Goal: Information Seeking & Learning: Learn about a topic

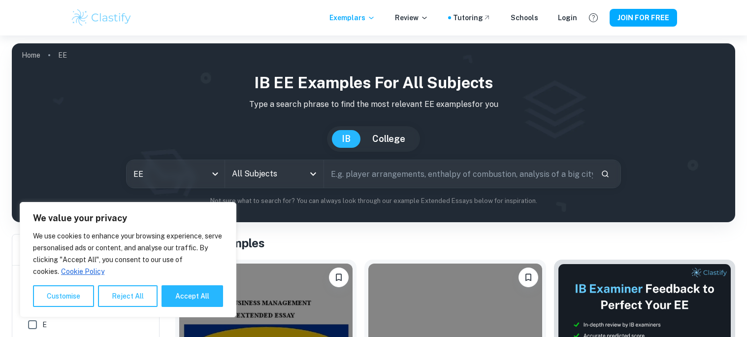
click at [276, 174] on input "All Subjects" at bounding box center [267, 174] width 75 height 19
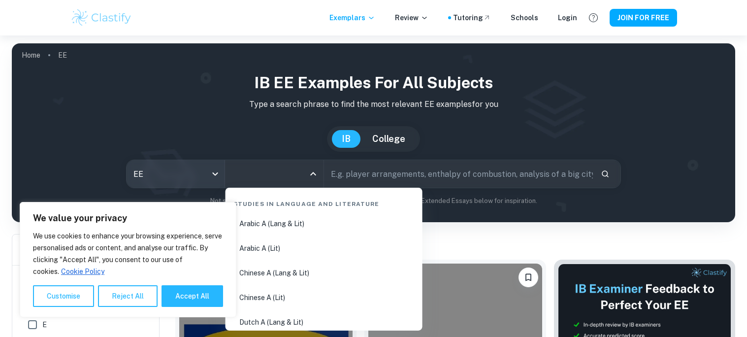
click at [206, 166] on body "We value your privacy We use cookies to enhance your browsing experience, serve…" at bounding box center [373, 203] width 747 height 337
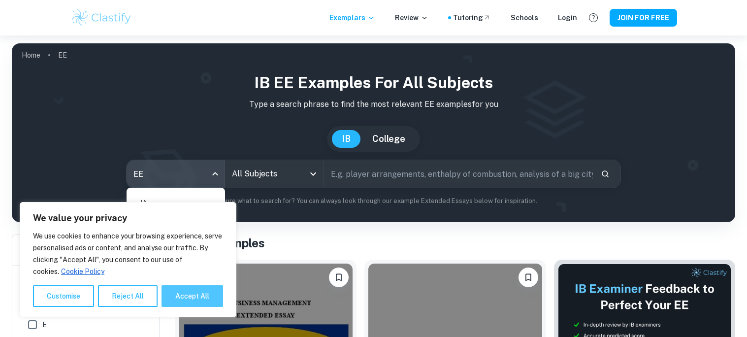
click at [171, 293] on button "Accept All" at bounding box center [193, 296] width 62 height 22
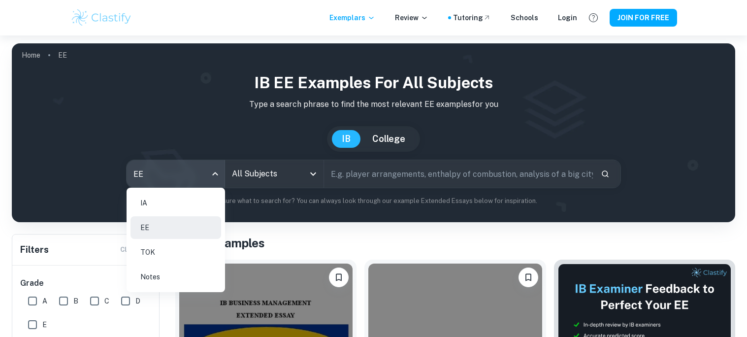
checkbox input "true"
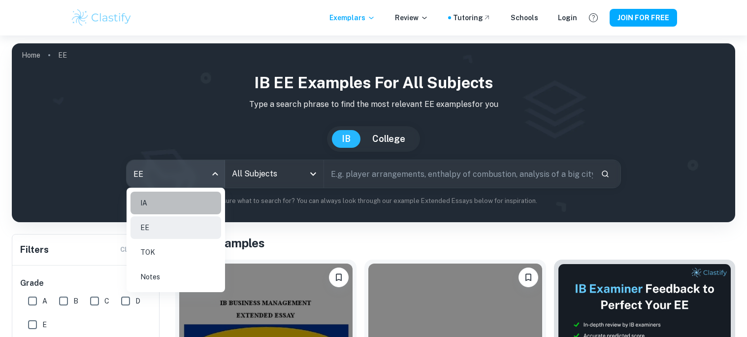
click at [157, 205] on li "IA" at bounding box center [176, 203] width 91 height 23
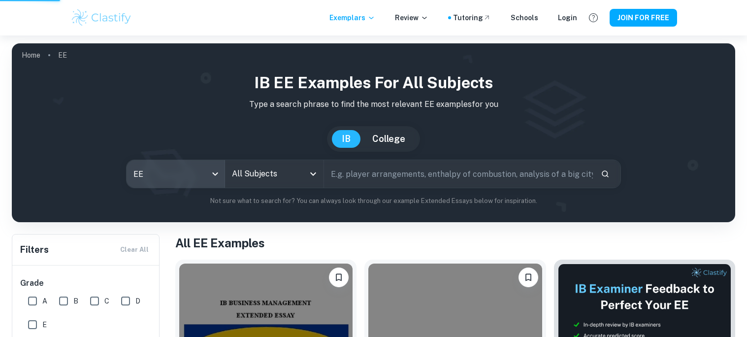
click at [287, 185] on div at bounding box center [373, 168] width 747 height 337
click at [299, 175] on div at bounding box center [373, 168] width 747 height 337
type input "ia"
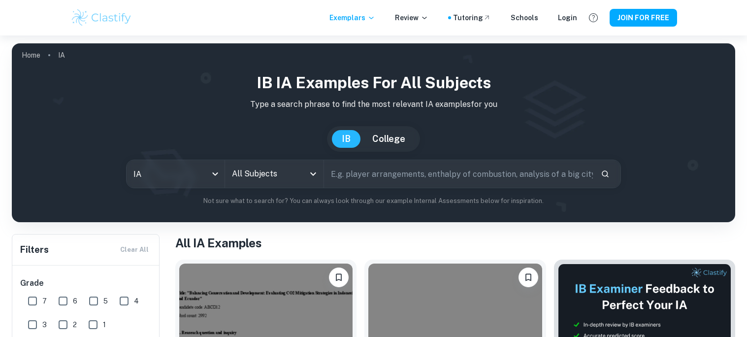
click at [315, 172] on icon "Open" at bounding box center [313, 174] width 12 height 12
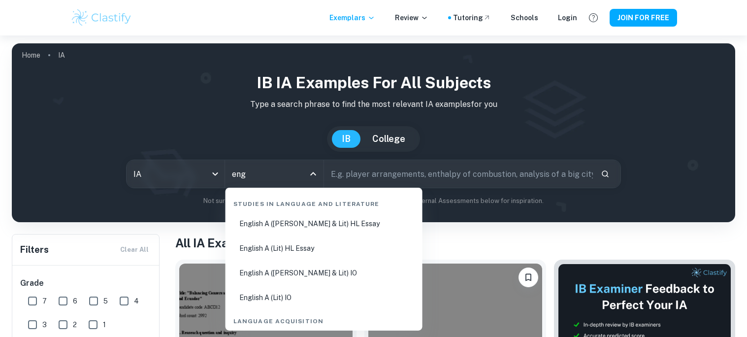
click at [281, 272] on li "English A ([PERSON_NAME] & Lit) IO" at bounding box center [324, 273] width 189 height 23
type input "English A ([PERSON_NAME] & Lit) IO"
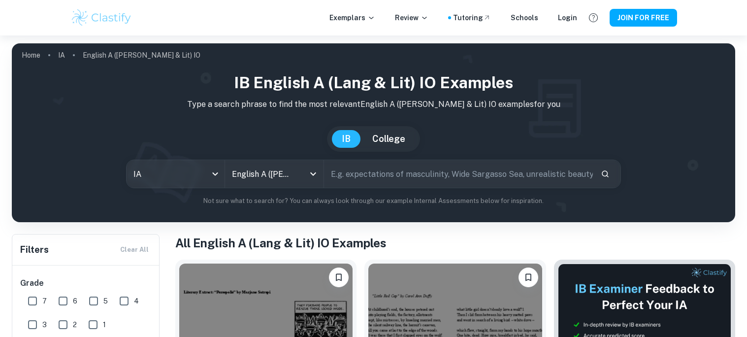
scroll to position [216, 0]
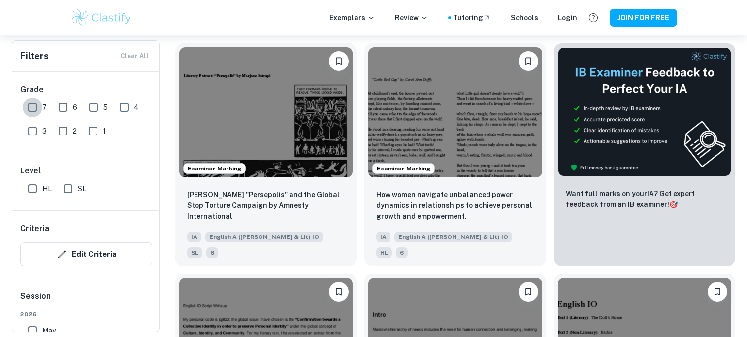
click at [29, 104] on input "7" at bounding box center [33, 108] width 20 height 20
checkbox input "true"
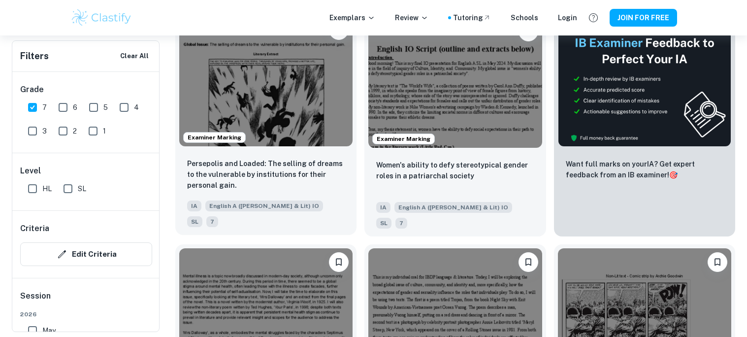
scroll to position [269, 0]
click at [278, 133] on img at bounding box center [265, 82] width 173 height 130
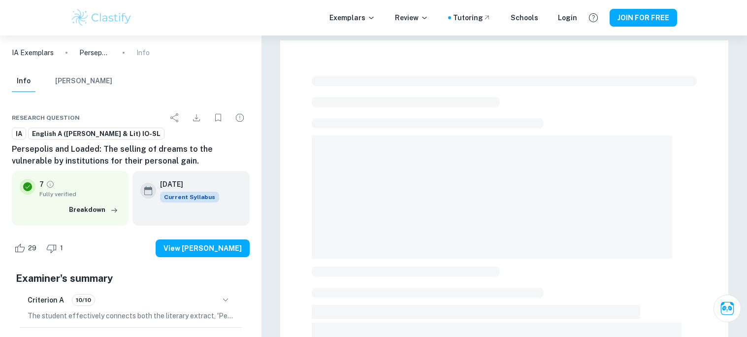
scroll to position [11, 0]
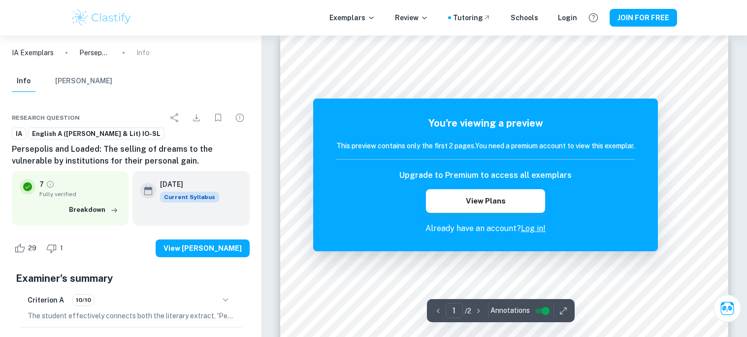
click at [534, 230] on link "Log in!" at bounding box center [533, 228] width 25 height 9
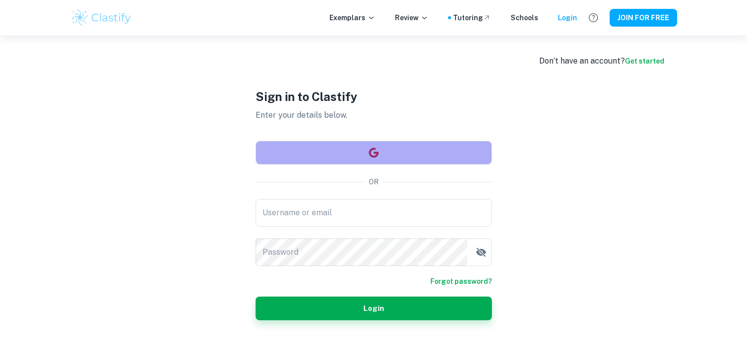
click at [358, 147] on button "button" at bounding box center [374, 153] width 236 height 24
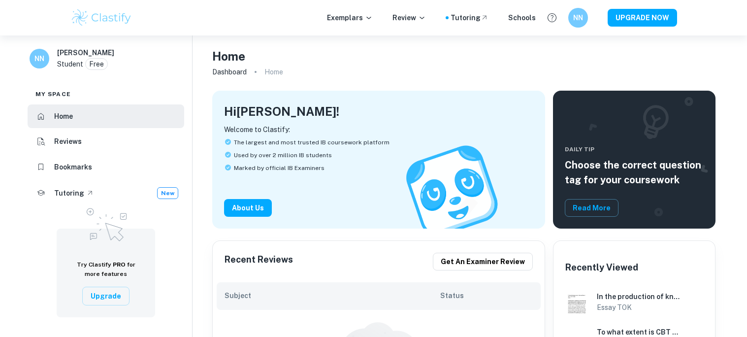
click at [341, 11] on div "Exemplars Review Tutoring Schools NN UPGRADE NOW" at bounding box center [374, 18] width 631 height 20
click at [337, 21] on p "Exemplars" at bounding box center [350, 17] width 46 height 11
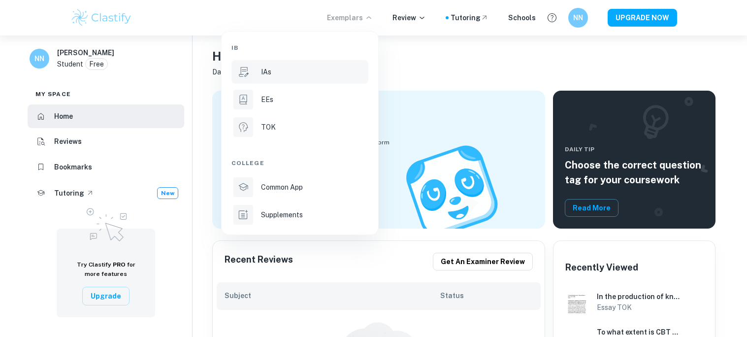
click at [260, 76] on li "IAs" at bounding box center [300, 72] width 137 height 24
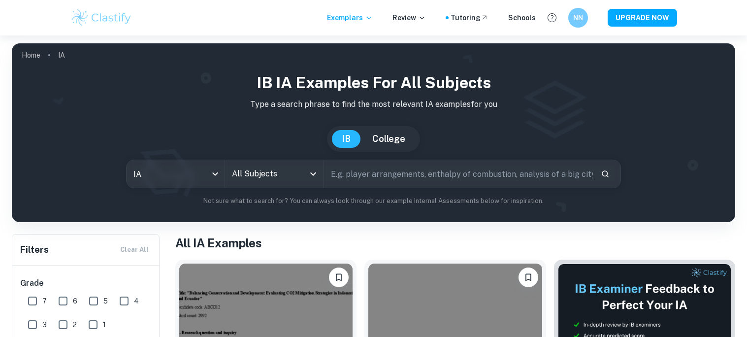
click at [243, 178] on input "All Subjects" at bounding box center [267, 174] width 75 height 19
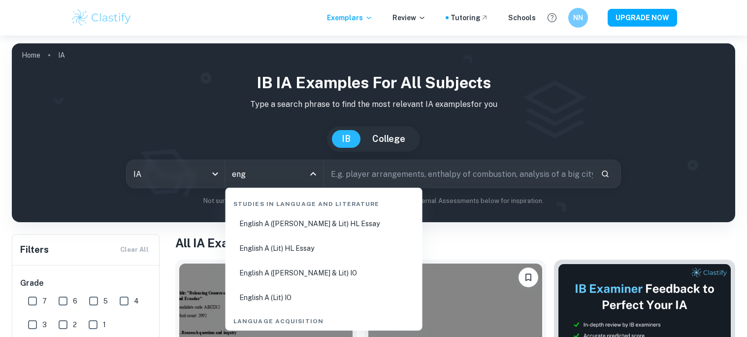
click at [273, 229] on li "English A ([PERSON_NAME] & Lit) HL Essay" at bounding box center [324, 223] width 189 height 23
type input "English A ([PERSON_NAME] & Lit) HL Essay"
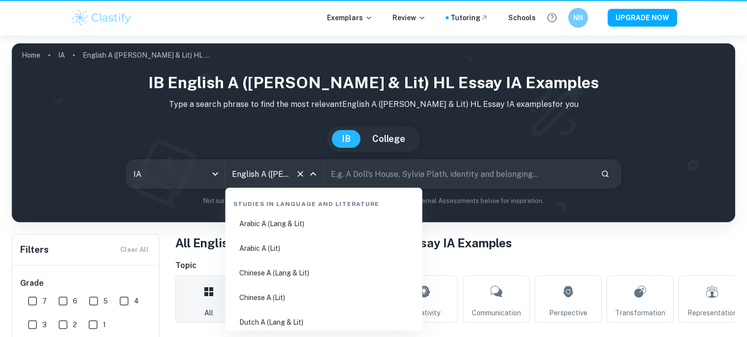
click at [312, 170] on icon "Close" at bounding box center [313, 174] width 12 height 12
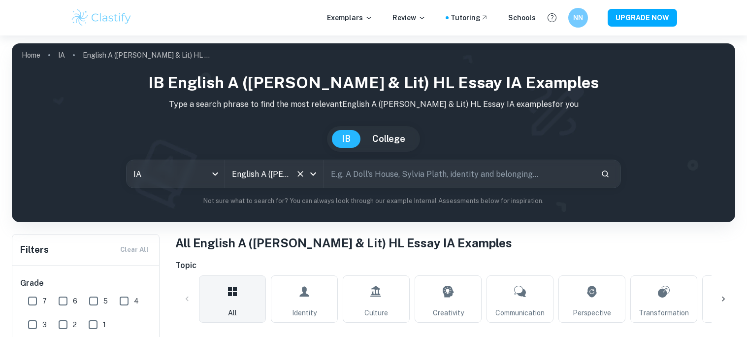
scroll to position [0, 57]
click at [275, 182] on input "English A ([PERSON_NAME] & Lit) HL Essay" at bounding box center [261, 174] width 62 height 19
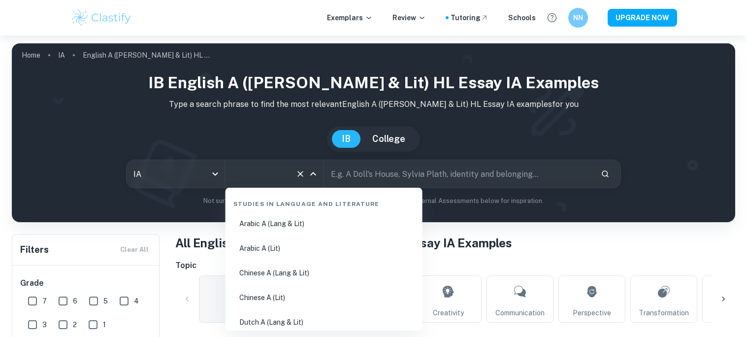
scroll to position [56, 0]
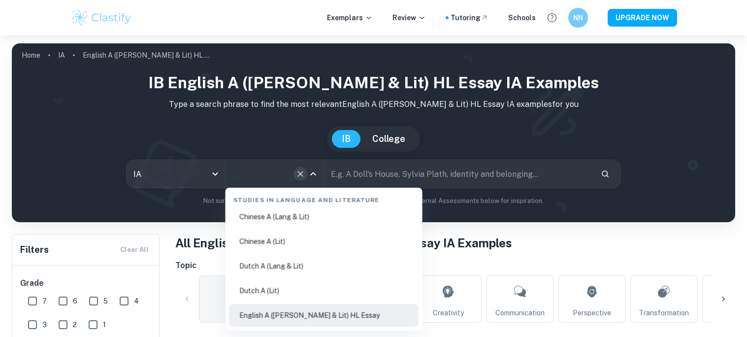
click at [298, 176] on icon "Clear" at bounding box center [301, 174] width 10 height 10
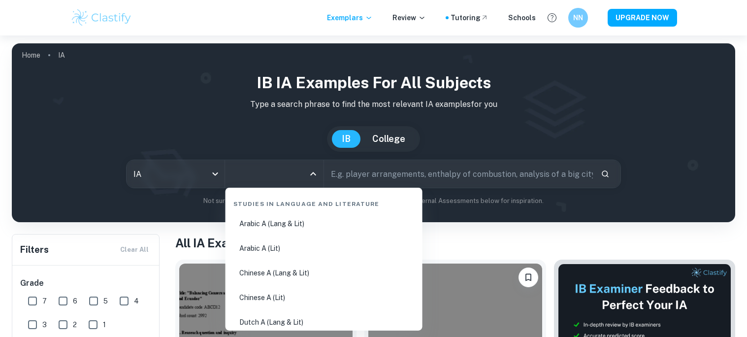
click at [290, 176] on input "All Subjects" at bounding box center [267, 174] width 75 height 19
click at [293, 275] on li "English A ([PERSON_NAME] & Lit) IO" at bounding box center [324, 273] width 189 height 23
type input "English A ([PERSON_NAME] & Lit) IO"
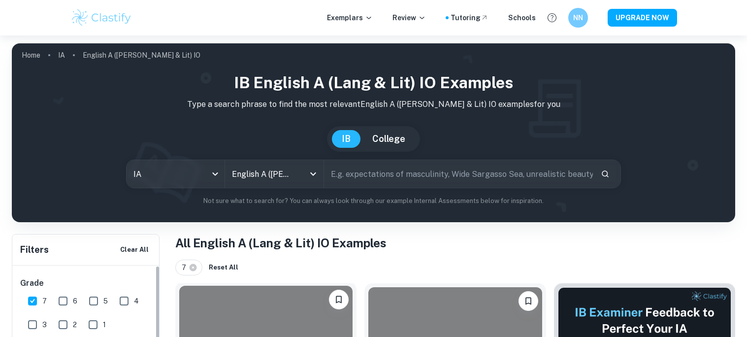
scroll to position [202, 0]
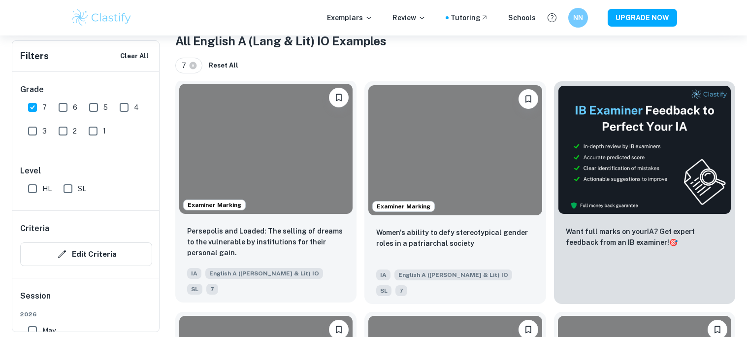
click at [235, 132] on div at bounding box center [265, 149] width 173 height 130
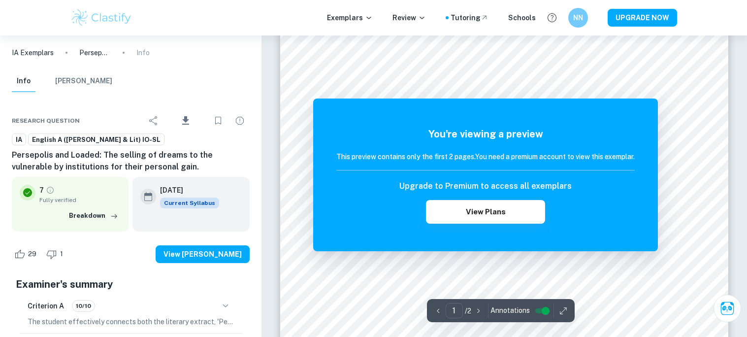
scroll to position [58, 0]
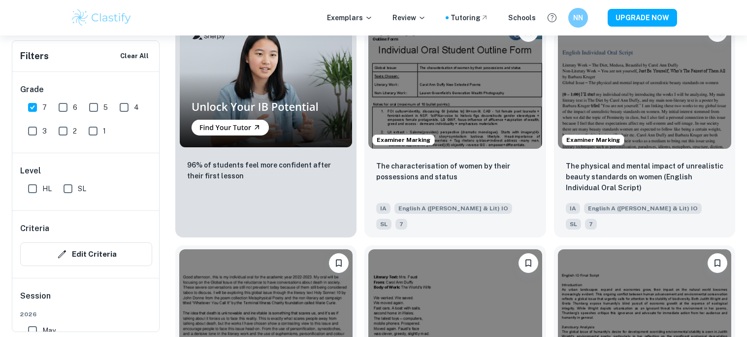
scroll to position [729, 0]
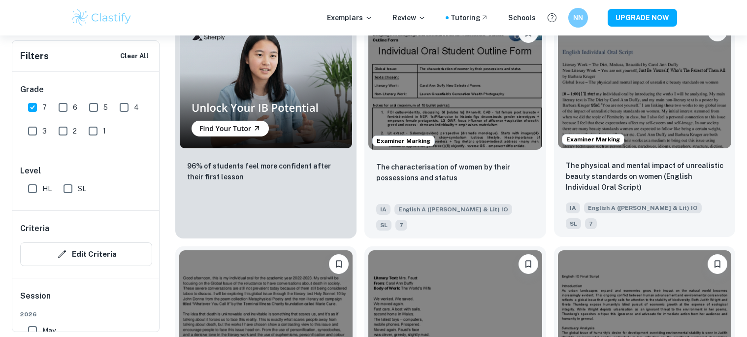
click at [704, 81] on img at bounding box center [644, 83] width 173 height 130
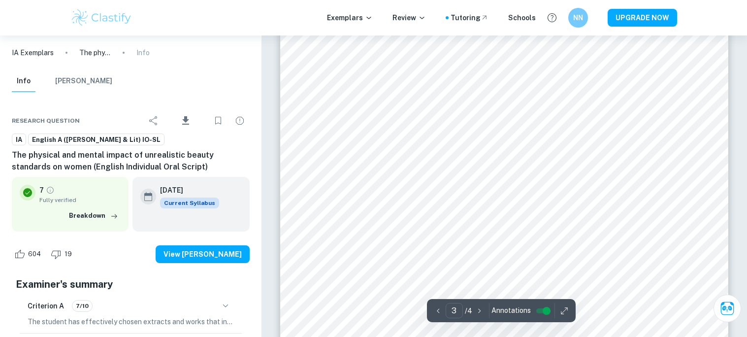
scroll to position [1454, 0]
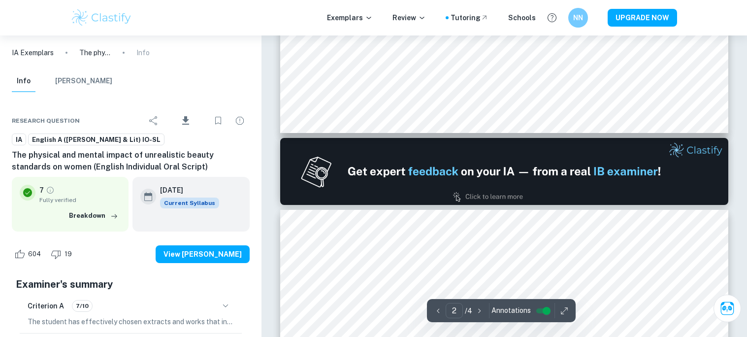
type input "1"
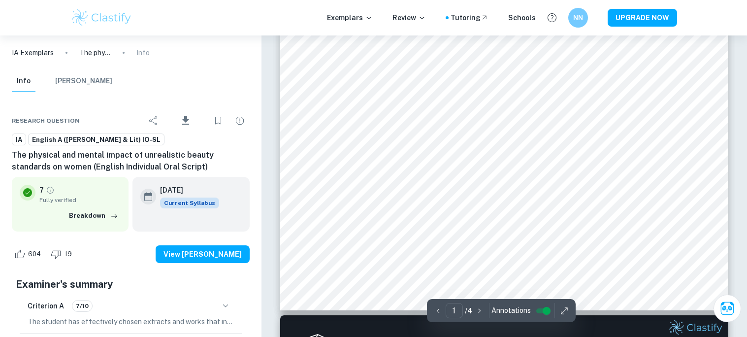
scroll to position [304, 0]
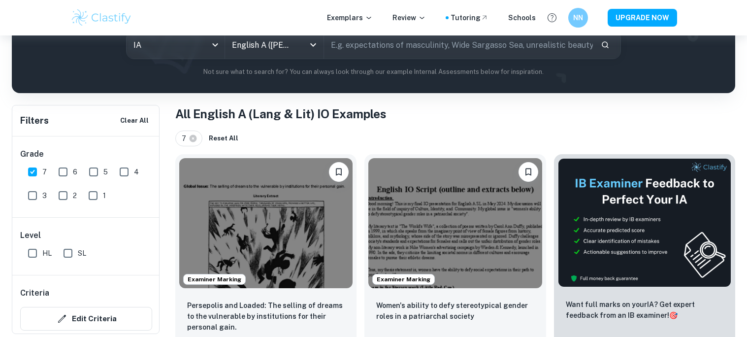
scroll to position [130, 0]
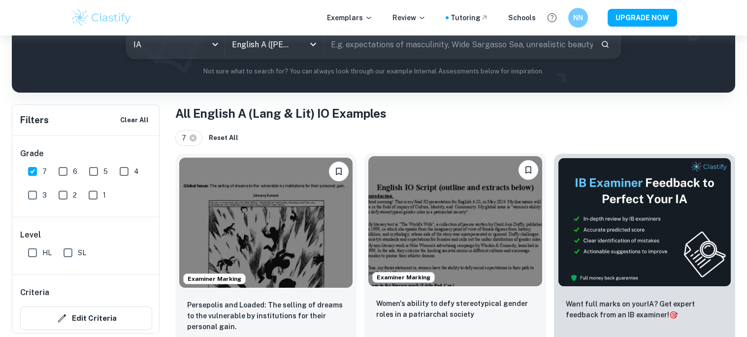
click at [504, 268] on img at bounding box center [454, 221] width 173 height 130
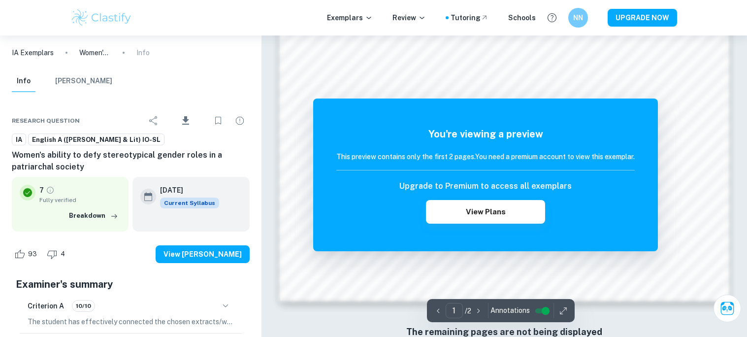
scroll to position [1024, 0]
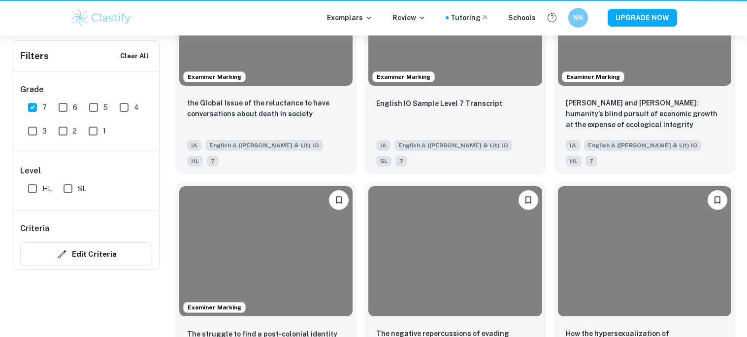
scroll to position [130, 0]
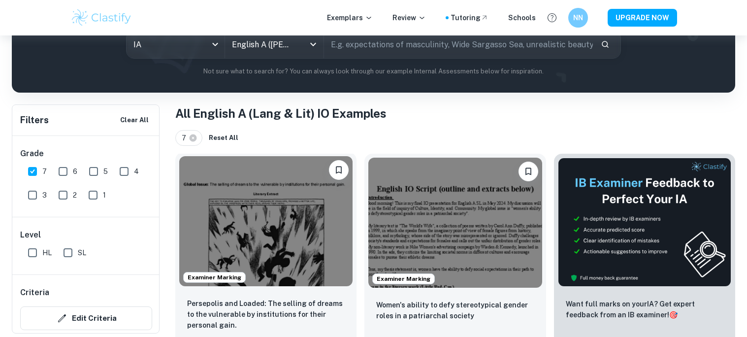
click at [278, 202] on img at bounding box center [265, 221] width 173 height 130
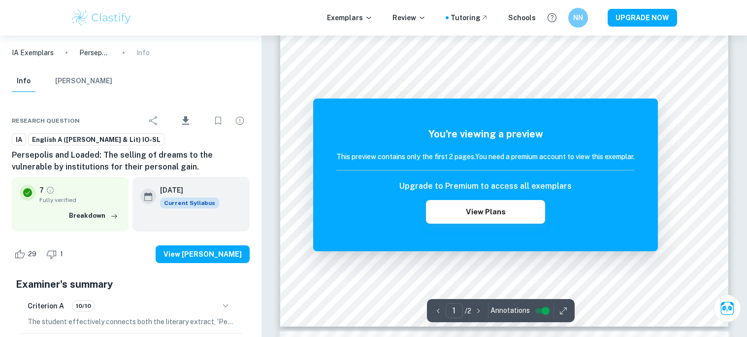
scroll to position [341, 0]
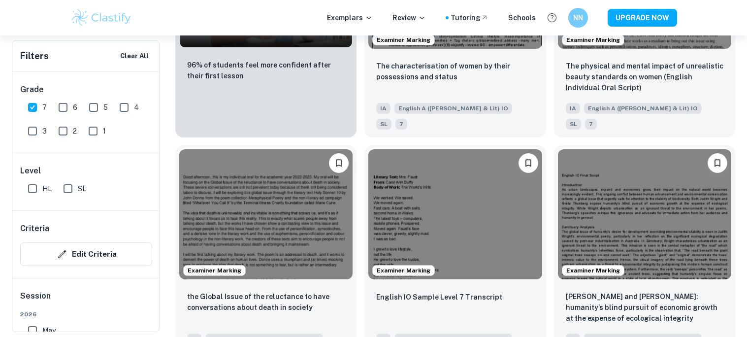
scroll to position [831, 0]
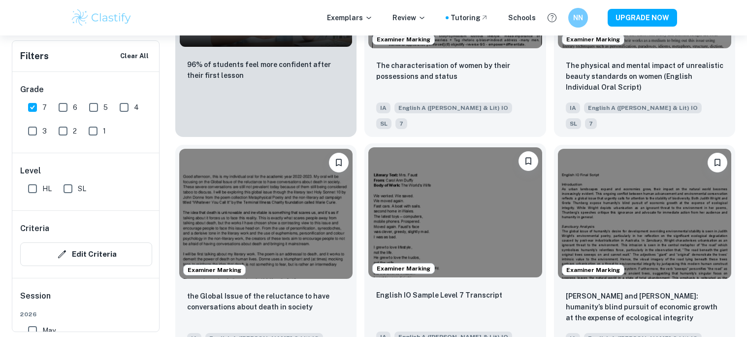
click at [476, 147] on img at bounding box center [454, 212] width 173 height 130
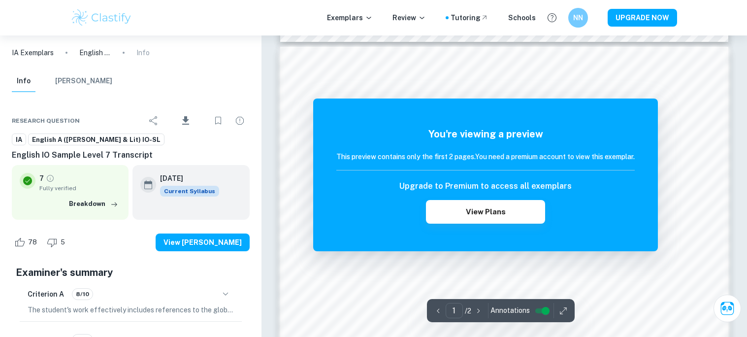
scroll to position [586, 0]
click at [84, 77] on button "[PERSON_NAME]" at bounding box center [83, 81] width 57 height 22
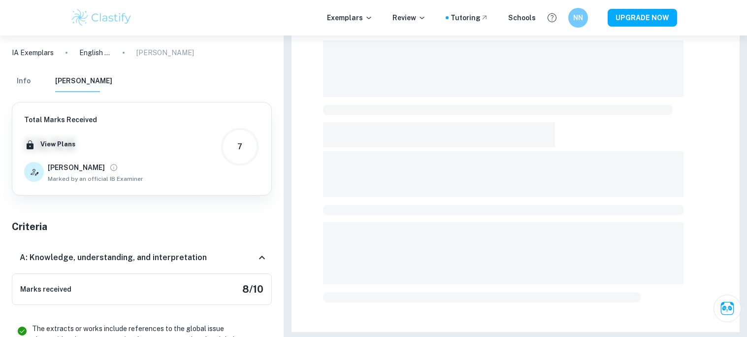
scroll to position [343, 0]
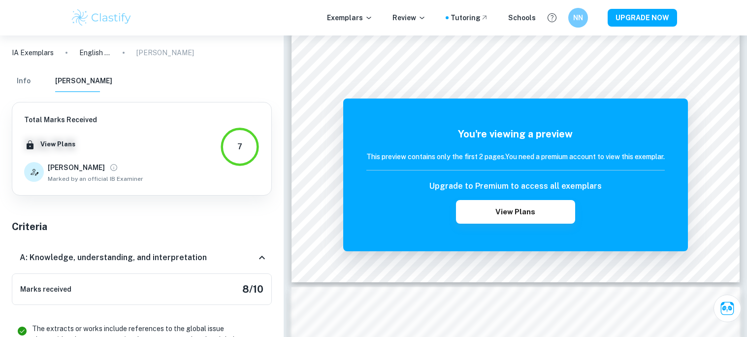
click at [33, 80] on button "Info" at bounding box center [24, 81] width 24 height 22
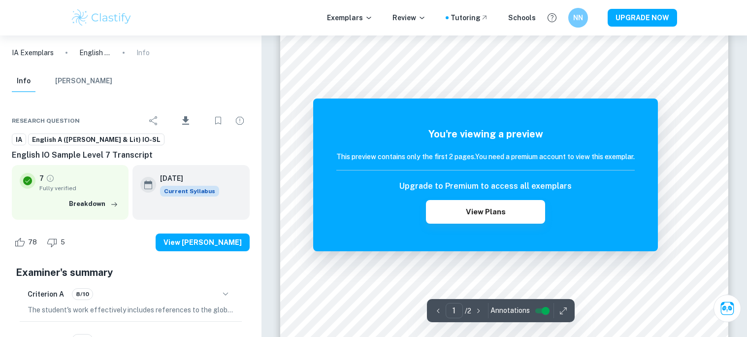
scroll to position [0, 0]
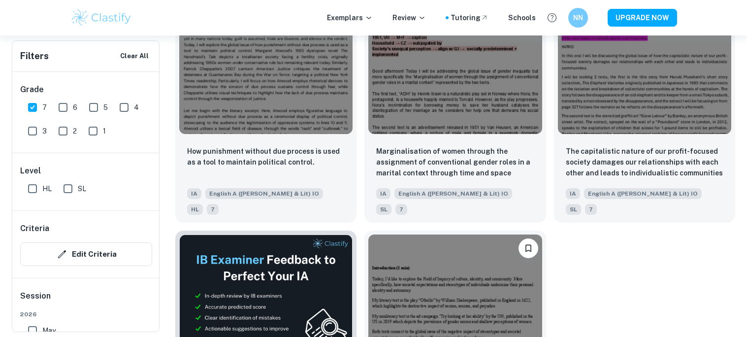
scroll to position [1443, 0]
